Goal: Information Seeking & Learning: Understand process/instructions

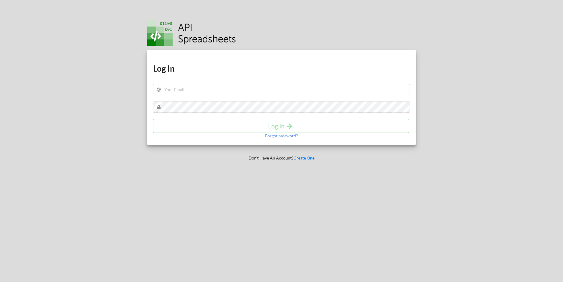
click at [191, 67] on h1 "Log In" at bounding box center [281, 68] width 257 height 11
click at [204, 96] on div "Download hidden Download hidden Log In Log In Forgot password?" at bounding box center [281, 97] width 269 height 95
click at [200, 90] on input "text" at bounding box center [281, 89] width 257 height 11
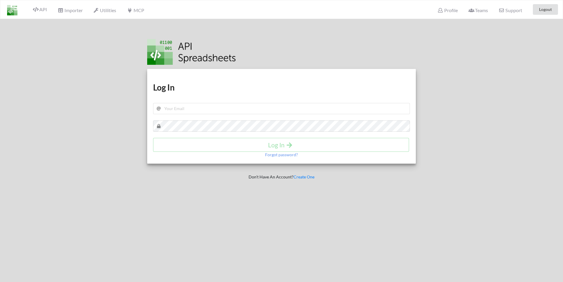
click at [348, 72] on div "Download hidden Download hidden Log In Log In Forgot password?" at bounding box center [281, 116] width 269 height 95
click at [225, 109] on input "text" at bounding box center [281, 108] width 257 height 11
click at [179, 109] on input "m" at bounding box center [281, 108] width 257 height 11
paste input "[EMAIL_ADDRESS][DOMAIN_NAME]"
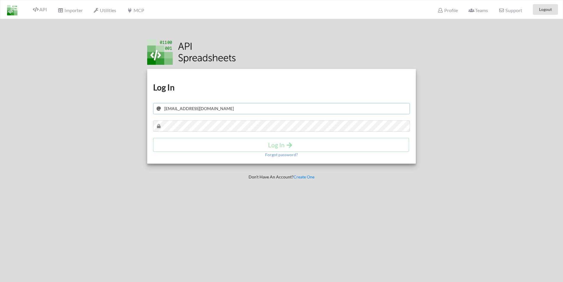
type input "[EMAIL_ADDRESS][DOMAIN_NAME]"
click at [234, 151] on button "Log In" at bounding box center [281, 145] width 256 height 14
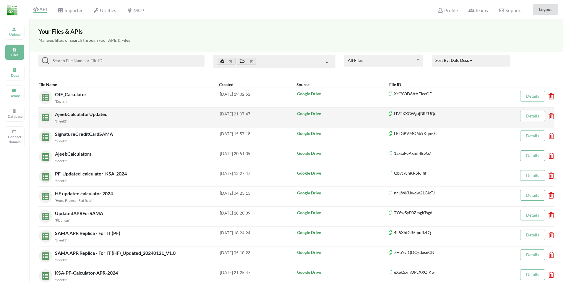
click at [79, 114] on span "AjeebCalculatorUpdated" at bounding box center [82, 114] width 54 height 6
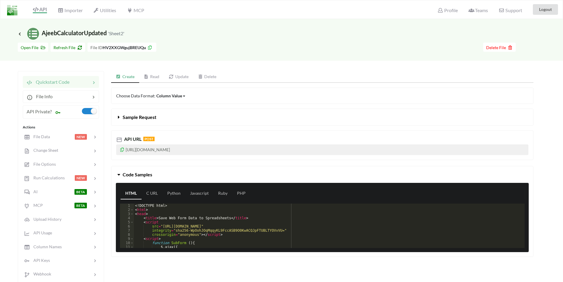
click at [182, 76] on link "Update" at bounding box center [178, 77] width 29 height 12
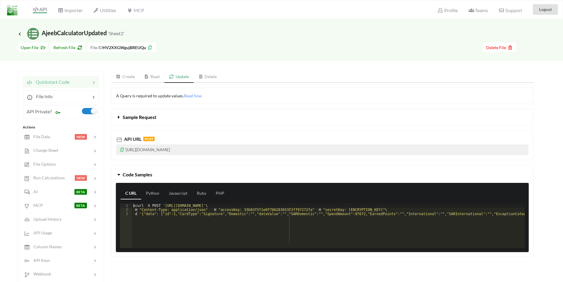
click at [132, 119] on span "Sample Request" at bounding box center [140, 117] width 34 height 6
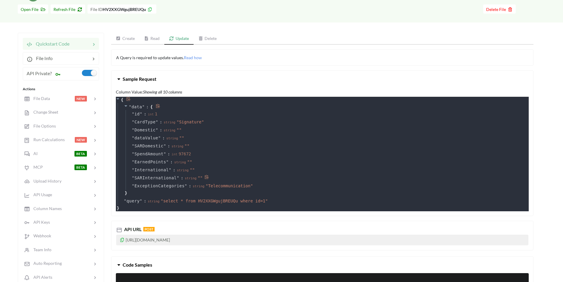
scroll to position [30, 0]
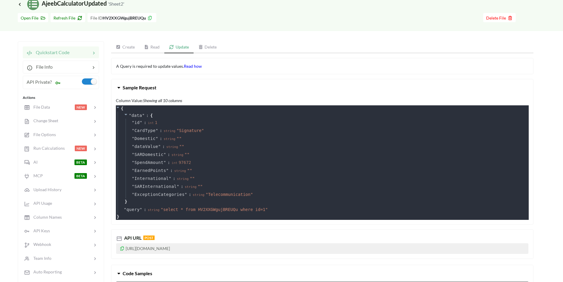
click at [194, 64] on span "Read how" at bounding box center [193, 66] width 18 height 5
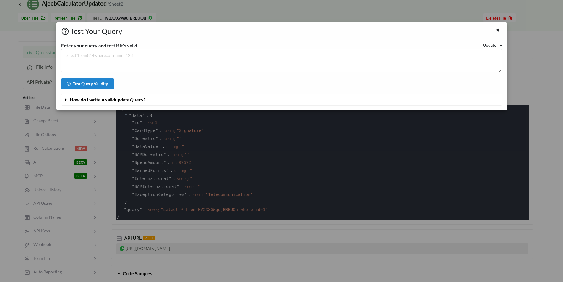
click at [92, 99] on span "How do I write a valid update Query?" at bounding box center [108, 100] width 76 height 6
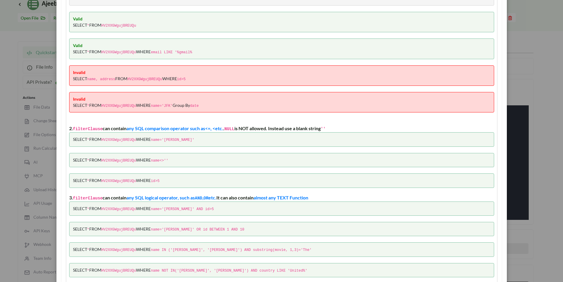
scroll to position [148, 0]
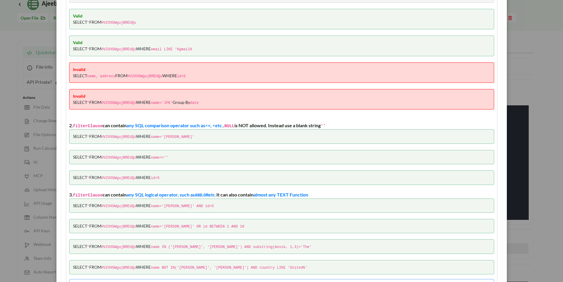
click at [116, 204] on code "HV2XXGWgujBREUQu" at bounding box center [118, 206] width 35 height 4
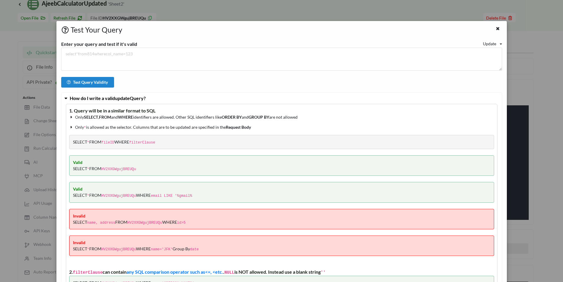
scroll to position [0, 0]
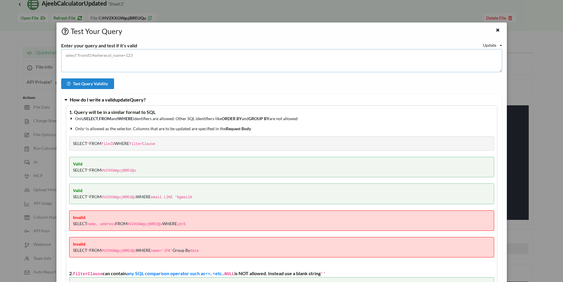
click at [87, 55] on textarea at bounding box center [281, 60] width 441 height 23
click at [498, 45] on div "Update Read Update Delete" at bounding box center [492, 45] width 19 height 6
click at [492, 56] on span "Read" at bounding box center [492, 53] width 9 height 5
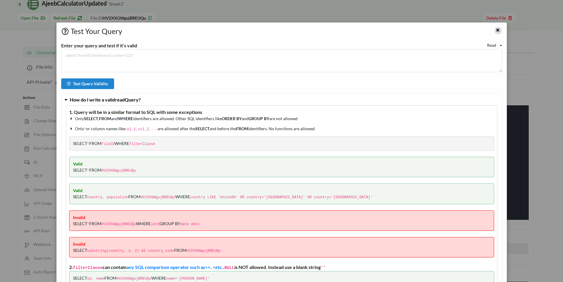
click at [497, 31] on icon at bounding box center [498, 29] width 5 height 4
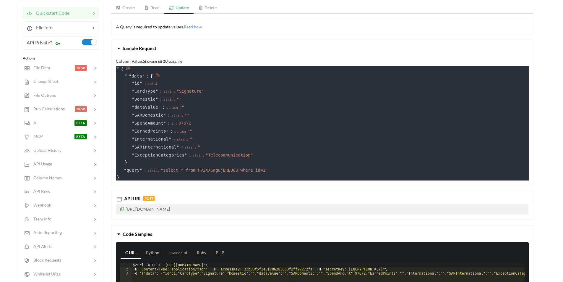
scroll to position [148, 0]
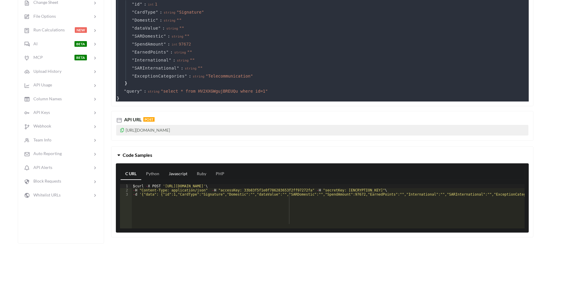
click at [180, 170] on link "Javascript" at bounding box center [178, 174] width 28 height 12
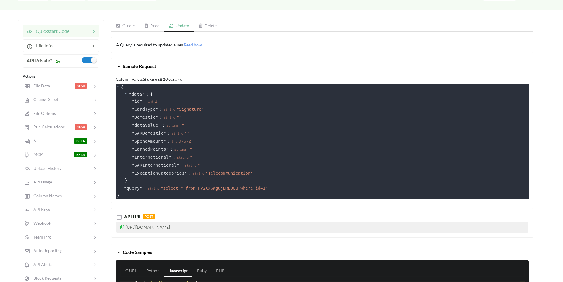
scroll to position [30, 0]
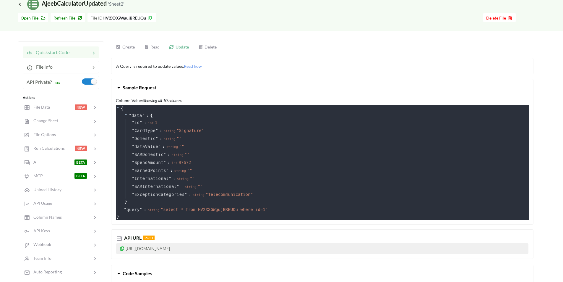
click at [127, 45] on link "Create" at bounding box center [125, 47] width 28 height 12
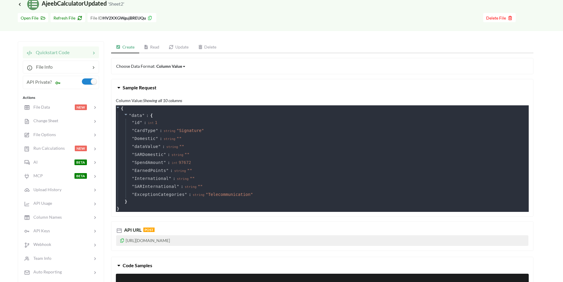
click at [177, 65] on div "Column Value" at bounding box center [169, 66] width 26 height 6
click at [238, 77] on div "Choose Data Format: Column Value Column Value Row Column Sample Request Column …" at bounding box center [322, 206] width 423 height 296
click at [146, 85] on span "Sample Request" at bounding box center [140, 88] width 34 height 6
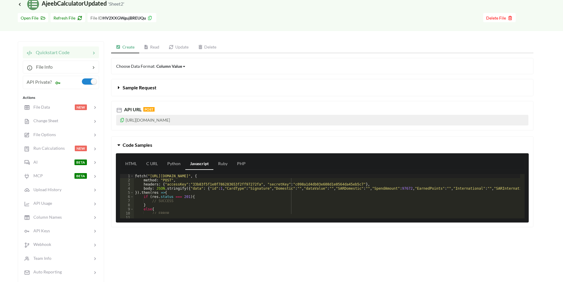
click at [146, 85] on span "Sample Request" at bounding box center [140, 88] width 34 height 6
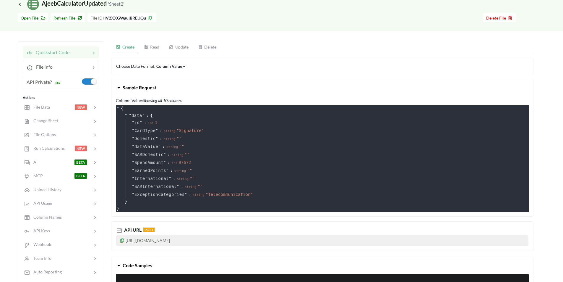
click at [185, 65] on div "Column Value Column Value Row Column" at bounding box center [171, 66] width 30 height 6
click at [245, 87] on button "Sample Request" at bounding box center [323, 87] width 422 height 17
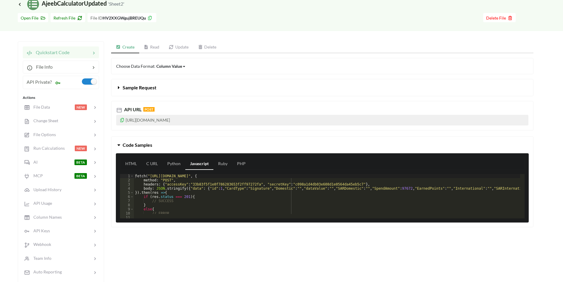
click at [127, 43] on link "Create" at bounding box center [125, 47] width 28 height 12
click at [146, 90] on span "Sample Request" at bounding box center [140, 88] width 34 height 6
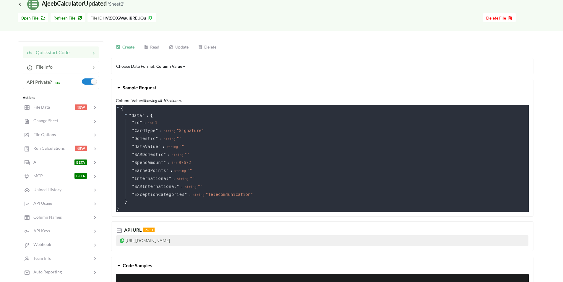
click at [299, 27] on div "Go To Files page Download hidden Open File Refresh File File ID HV2XXGWgujBREUQ…" at bounding box center [281, 20] width 563 height 21
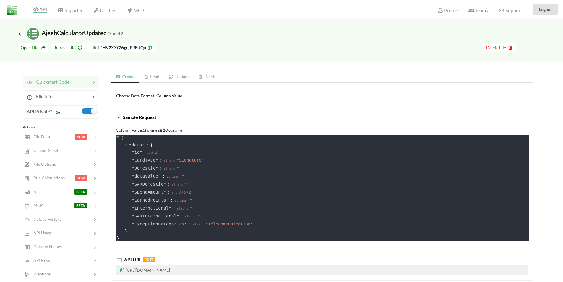
click at [136, 117] on span "Sample Request" at bounding box center [140, 117] width 34 height 6
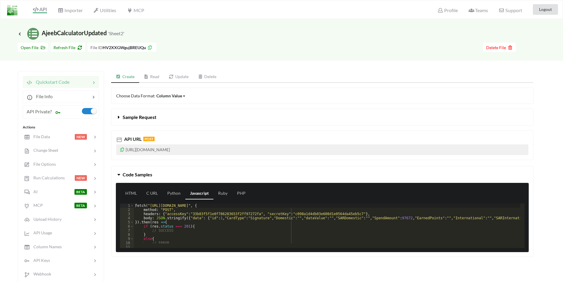
click at [136, 117] on span "Sample Request" at bounding box center [140, 117] width 34 height 6
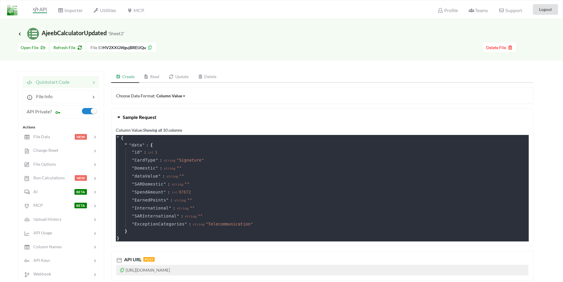
click at [136, 117] on span "Sample Request" at bounding box center [140, 117] width 34 height 6
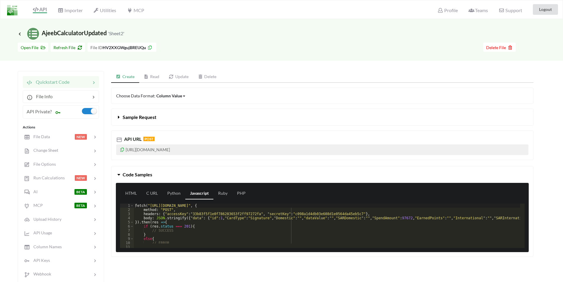
click at [177, 75] on link "Update" at bounding box center [178, 77] width 29 height 12
click at [196, 93] on span "Read how" at bounding box center [193, 95] width 18 height 5
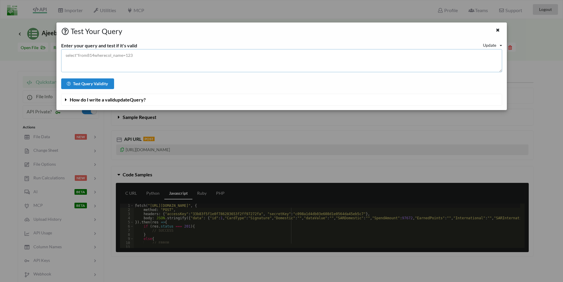
click at [86, 55] on textarea at bounding box center [281, 60] width 441 height 23
drag, startPoint x: 87, startPoint y: 55, endPoint x: 93, endPoint y: 55, distance: 5.9
click at [93, 55] on textarea at bounding box center [281, 60] width 441 height 23
click at [91, 102] on button "How do I write a valid update Query?" at bounding box center [282, 99] width 441 height 11
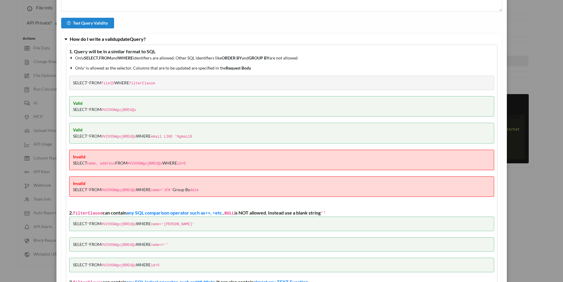
scroll to position [58, 0]
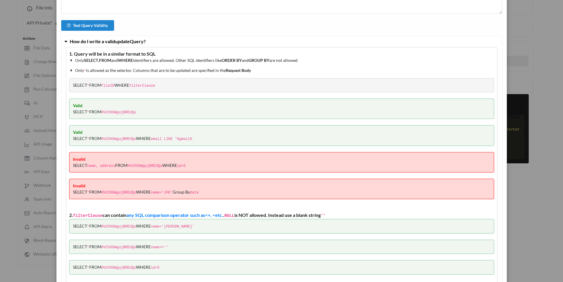
click at [117, 111] on code "HV2XXGWgujBREUQu" at bounding box center [118, 112] width 35 height 4
copy code "HV2XXGWgujBREUQu"
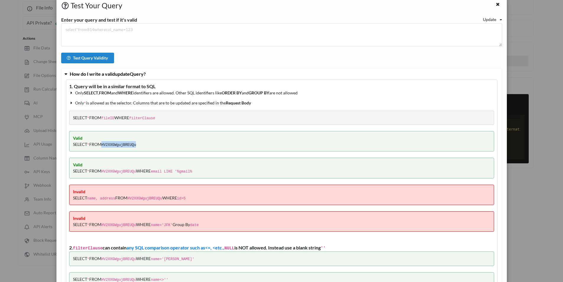
scroll to position [0, 0]
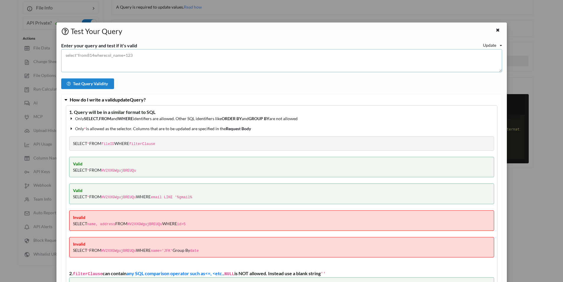
click at [106, 60] on textarea at bounding box center [281, 60] width 441 height 23
click at [91, 84] on button "Test Query Validity" at bounding box center [87, 83] width 53 height 11
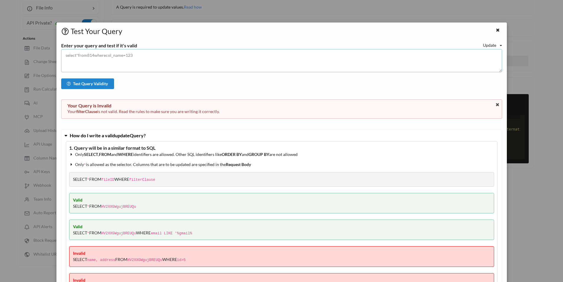
click at [89, 54] on textarea at bounding box center [281, 60] width 441 height 23
type textarea "s"
click at [129, 60] on textarea at bounding box center [281, 60] width 441 height 23
click at [130, 56] on textarea at bounding box center [281, 60] width 441 height 23
paste textarea "HV2XXGWgujBREUQu"
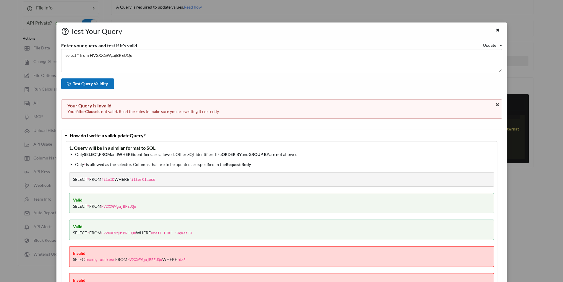
click at [96, 82] on button "Test Query Validity" at bounding box center [87, 83] width 53 height 11
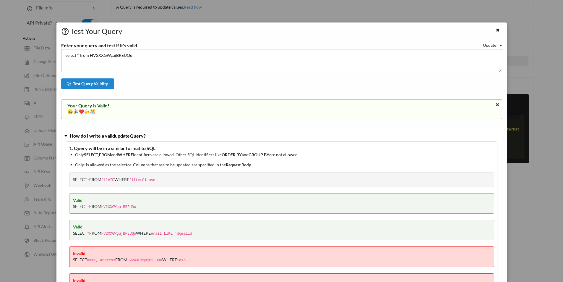
click at [103, 55] on textarea "select * from HV2XXGWgujBREUQu" at bounding box center [281, 60] width 441 height 23
click at [114, 55] on textarea "select * from HV2XXGWgujBREUQu" at bounding box center [281, 60] width 441 height 23
click at [88, 84] on button "Test Query Validity" at bounding box center [87, 83] width 53 height 11
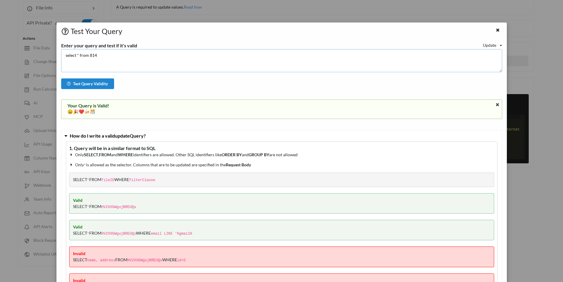
click at [93, 56] on textarea "select * from 814" at bounding box center [281, 60] width 441 height 23
click at [93, 87] on button "Test Query Validity" at bounding box center [87, 83] width 53 height 11
click at [496, 46] on div "Update Read Update Delete" at bounding box center [492, 45] width 19 height 6
click at [495, 54] on div "Read" at bounding box center [495, 54] width 23 height 11
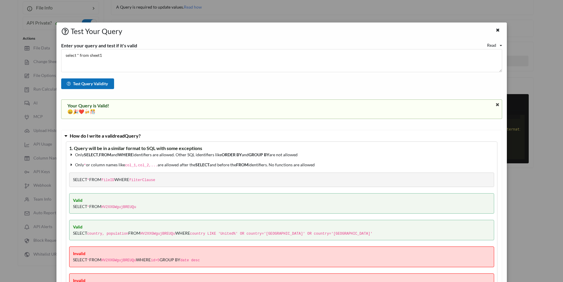
click at [94, 81] on button "Test Query Validity" at bounding box center [87, 83] width 53 height 11
click at [90, 54] on textarea "select * from sheet1" at bounding box center [281, 60] width 441 height 23
type textarea "select * from 7898789798"
click at [79, 87] on button "Test Query Validity" at bounding box center [87, 83] width 53 height 11
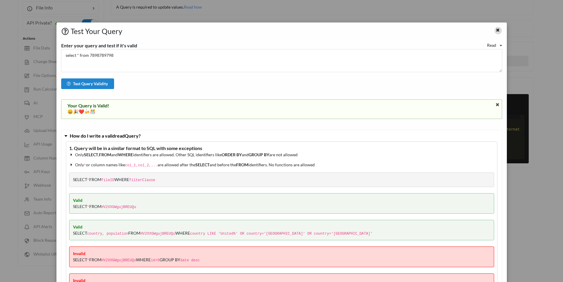
click at [499, 31] on div at bounding box center [498, 30] width 7 height 7
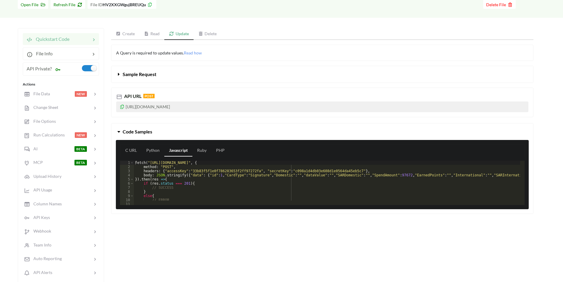
scroll to position [30, 0]
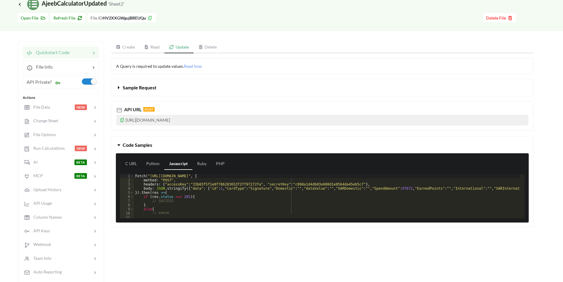
click at [212, 46] on link "Delete" at bounding box center [208, 47] width 28 height 12
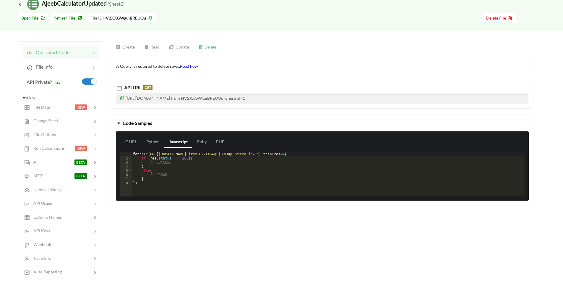
click at [190, 67] on span "Read how" at bounding box center [189, 66] width 18 height 5
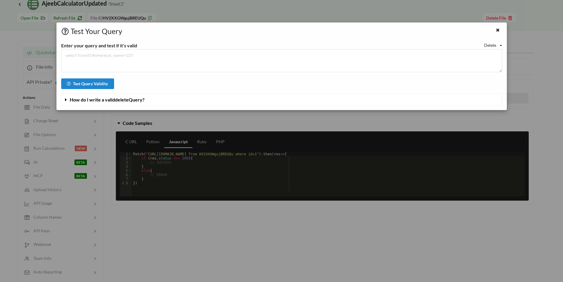
click at [66, 99] on icon at bounding box center [66, 98] width 6 height 5
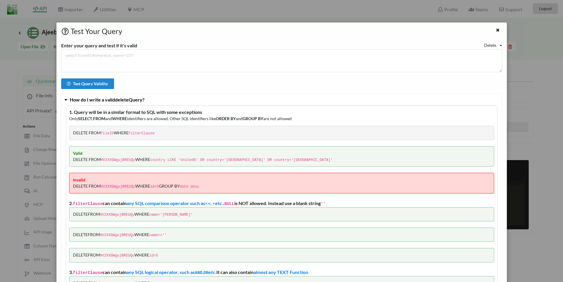
scroll to position [0, 0]
click at [496, 31] on icon at bounding box center [498, 29] width 5 height 4
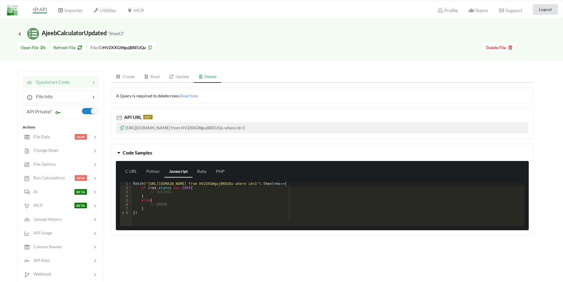
click at [39, 11] on span "API" at bounding box center [40, 10] width 14 height 7
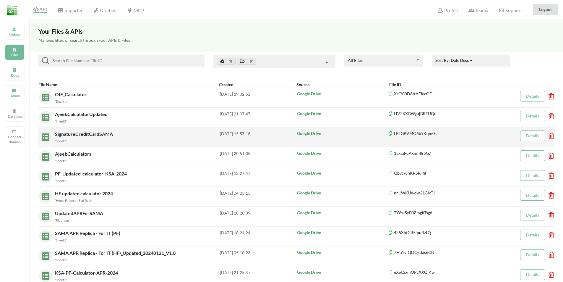
click at [92, 133] on span "SignatureCreditCardSAMA" at bounding box center [84, 134] width 59 height 6
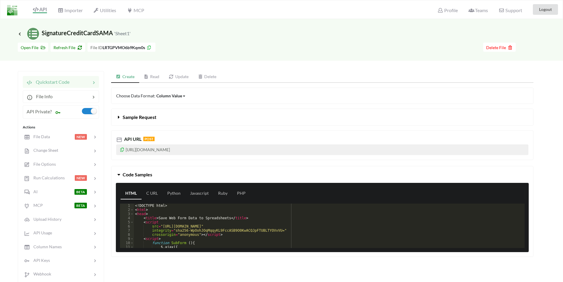
click at [186, 77] on link "Update" at bounding box center [178, 77] width 29 height 12
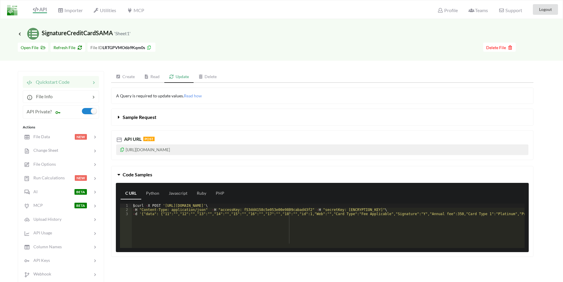
click at [130, 118] on span "Sample Request" at bounding box center [140, 117] width 34 height 6
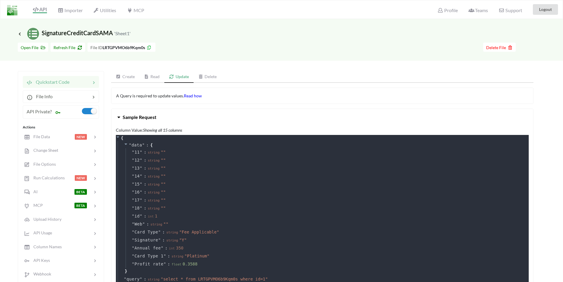
click at [193, 95] on span "Read how" at bounding box center [193, 95] width 18 height 5
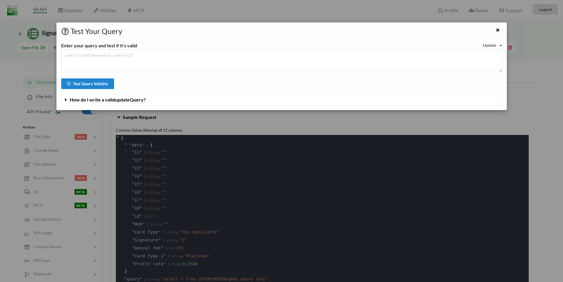
click at [113, 99] on span "How do I write a valid update Query?" at bounding box center [108, 100] width 76 height 6
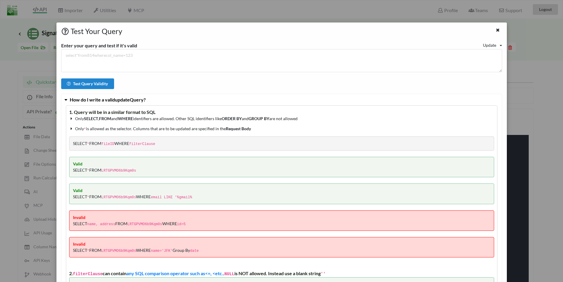
click at [33, 48] on div "Test Your Query Enter your query and test if it's valid Update Read Update Dele…" at bounding box center [281, 141] width 563 height 282
